Goal: Consume media (video, audio): Consume media (video, audio)

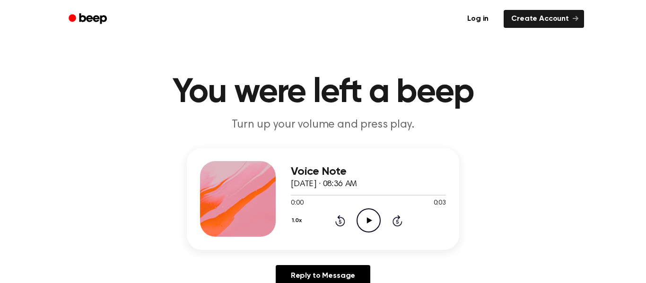
click at [364, 223] on icon "Play Audio" at bounding box center [368, 220] width 24 height 24
click at [370, 219] on icon "Play Audio" at bounding box center [368, 220] width 24 height 24
click at [295, 219] on button "1.0x" at bounding box center [298, 221] width 14 height 16
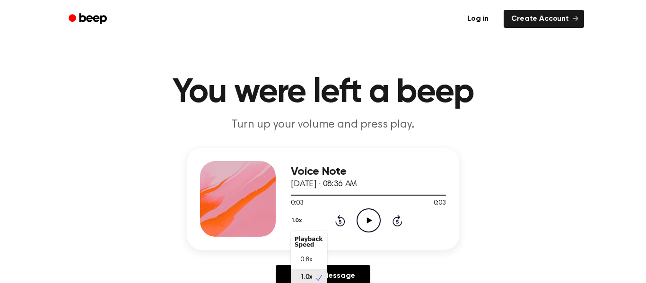
scroll to position [4, 0]
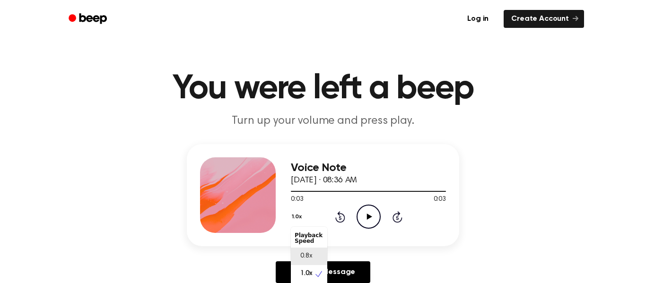
click at [301, 253] on span "0.8x" at bounding box center [306, 256] width 12 height 10
click at [360, 220] on icon "Play Audio" at bounding box center [368, 217] width 24 height 24
click at [300, 214] on button "0.8x" at bounding box center [299, 217] width 16 height 16
click at [310, 269] on span "1.0x" at bounding box center [306, 274] width 12 height 10
click at [363, 217] on icon "Play Audio" at bounding box center [368, 217] width 24 height 24
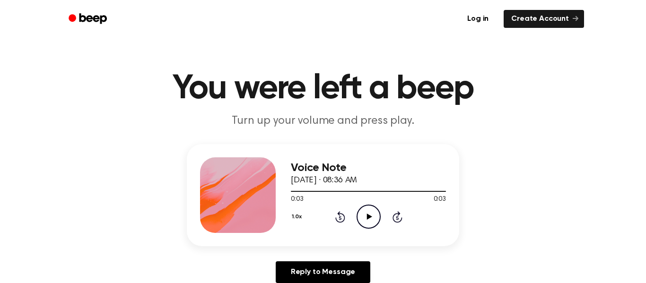
click at [368, 217] on icon at bounding box center [368, 217] width 5 height 6
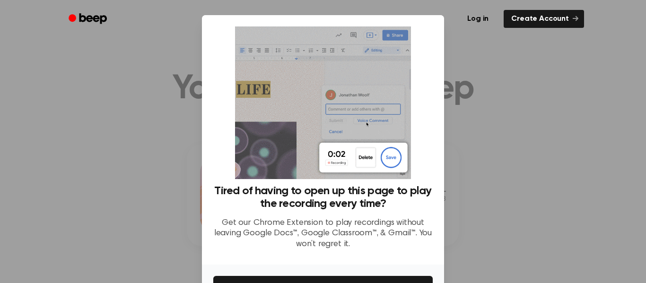
click at [561, 145] on div at bounding box center [323, 141] width 646 height 283
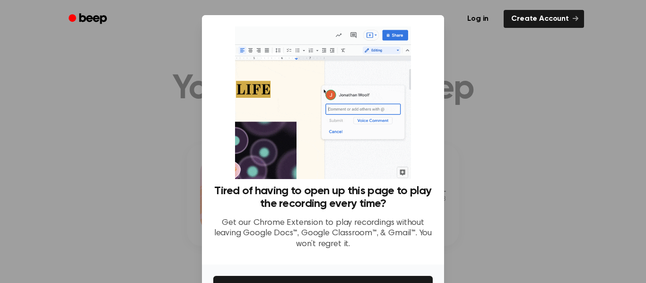
scroll to position [61, 0]
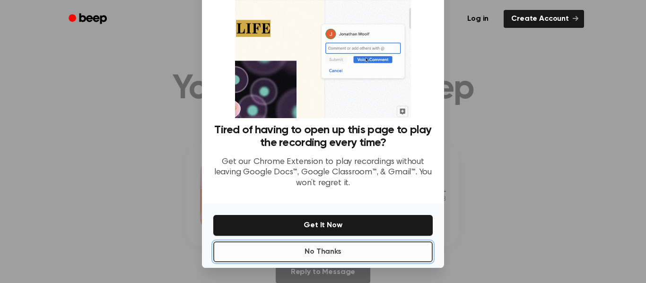
click at [329, 257] on button "No Thanks" at bounding box center [322, 251] width 219 height 21
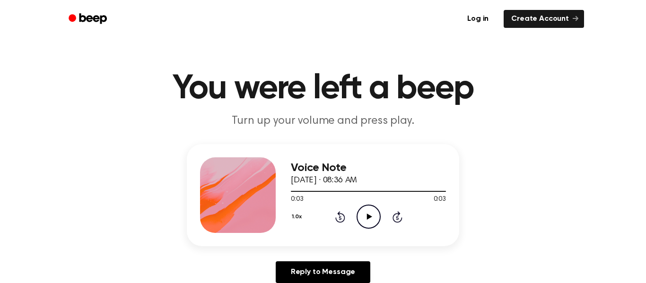
click at [338, 215] on icon at bounding box center [340, 216] width 10 height 11
click at [365, 216] on icon "Play Audio" at bounding box center [368, 217] width 24 height 24
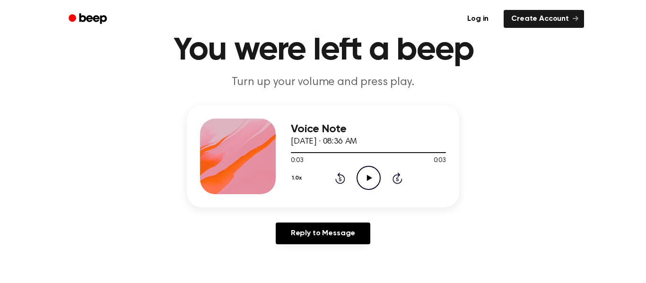
scroll to position [52, 0]
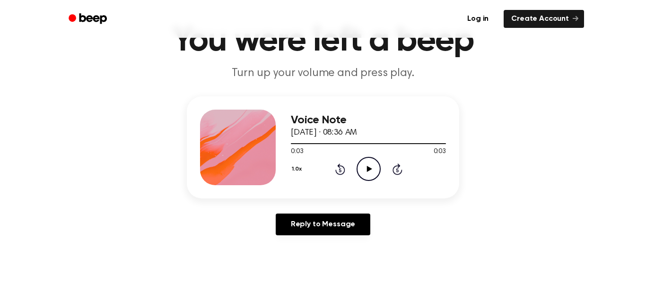
click at [365, 166] on icon "Play Audio" at bounding box center [368, 169] width 24 height 24
click at [370, 165] on icon "Play Audio" at bounding box center [368, 169] width 24 height 24
click at [376, 176] on icon "Play Audio" at bounding box center [368, 169] width 24 height 24
click at [370, 169] on icon "Pause Audio" at bounding box center [368, 169] width 24 height 24
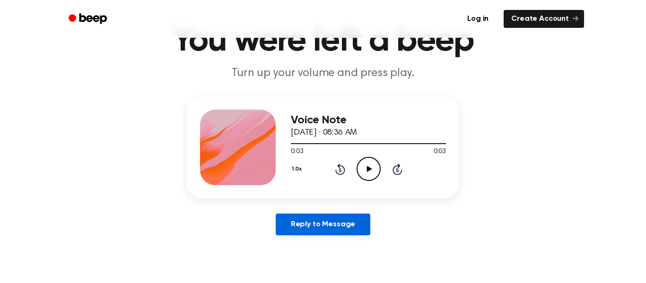
click at [319, 223] on link "Reply to Message" at bounding box center [323, 225] width 95 height 22
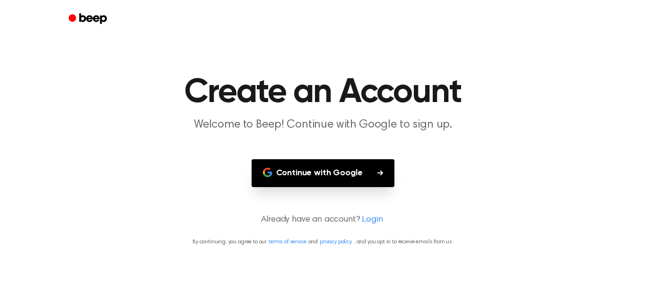
click at [323, 174] on button "Continue with Google" at bounding box center [322, 173] width 143 height 28
click at [336, 180] on button "Continue with Google" at bounding box center [322, 173] width 143 height 28
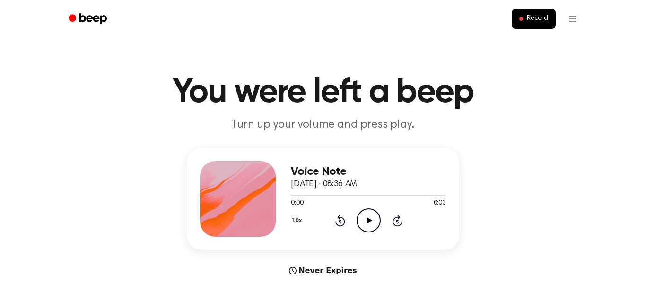
click at [364, 222] on icon "Play Audio" at bounding box center [368, 220] width 24 height 24
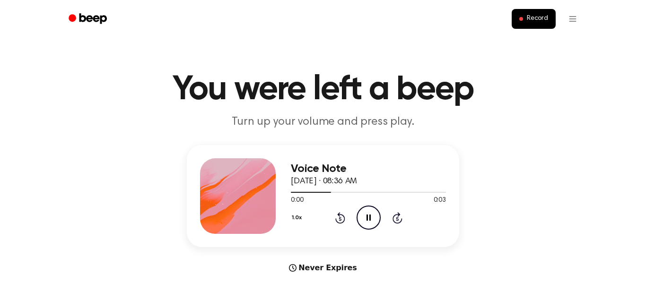
scroll to position [1, 0]
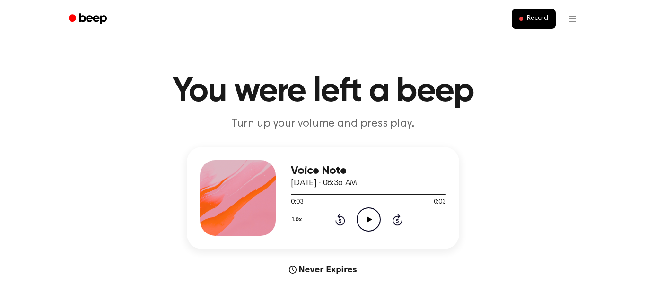
click at [339, 222] on icon at bounding box center [339, 221] width 2 height 4
click at [365, 217] on icon "Play Audio" at bounding box center [368, 219] width 24 height 24
click at [344, 218] on div "1.0x Rewind 5 seconds Pause Audio Skip 5 seconds" at bounding box center [368, 219] width 155 height 24
click at [342, 217] on icon at bounding box center [340, 219] width 10 height 11
click at [375, 224] on icon "Play Audio" at bounding box center [368, 219] width 24 height 24
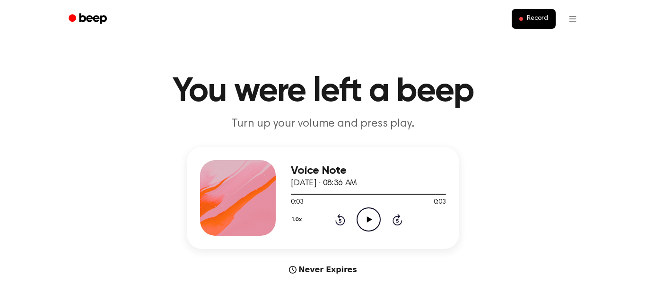
click at [375, 224] on icon "Play Audio" at bounding box center [368, 219] width 24 height 24
click at [337, 217] on icon "Rewind 5 seconds" at bounding box center [340, 220] width 10 height 12
click at [363, 222] on icon "Play Audio" at bounding box center [368, 219] width 24 height 24
click at [363, 222] on icon "Pause Audio" at bounding box center [368, 219] width 24 height 24
click at [343, 226] on div "1.0x Rewind 5 seconds Play Audio Skip 5 seconds" at bounding box center [368, 219] width 155 height 24
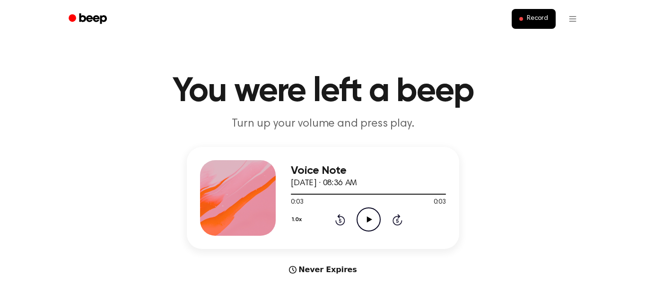
click at [340, 223] on icon "Rewind 5 seconds" at bounding box center [340, 220] width 10 height 12
click at [360, 220] on icon "Play Audio" at bounding box center [368, 219] width 24 height 24
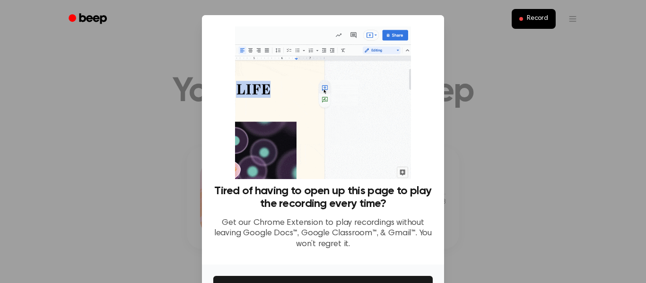
click at [500, 100] on div at bounding box center [323, 141] width 646 height 283
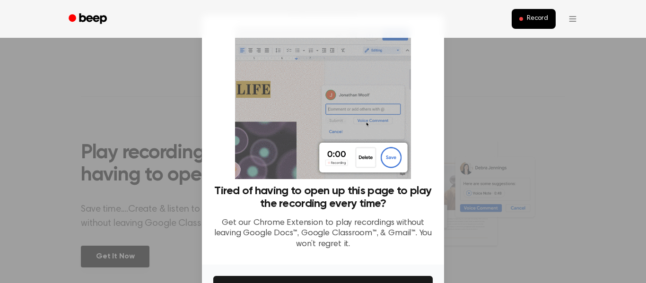
scroll to position [61, 0]
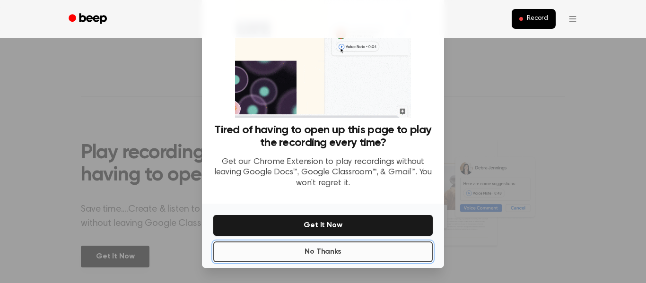
click at [330, 256] on button "No Thanks" at bounding box center [322, 251] width 219 height 21
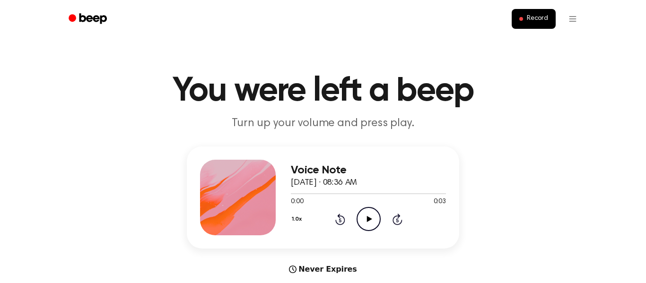
scroll to position [0, 0]
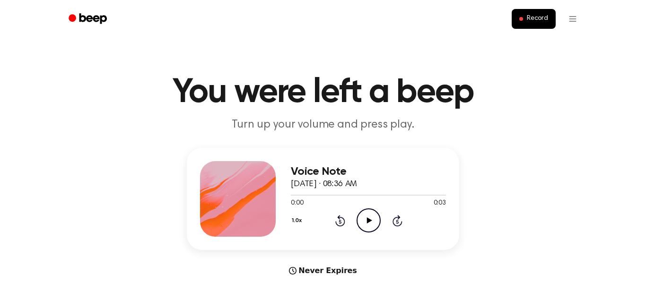
click at [364, 226] on icon "Play Audio" at bounding box center [368, 220] width 24 height 24
click at [295, 220] on button "1.0x" at bounding box center [298, 221] width 14 height 16
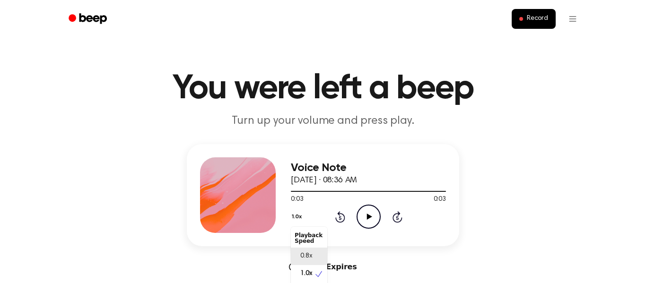
scroll to position [4, 0]
click at [304, 251] on span "0.8x" at bounding box center [306, 252] width 12 height 10
click at [365, 215] on icon "Play Audio" at bounding box center [368, 217] width 24 height 24
